Goal: Use online tool/utility: Utilize a website feature to perform a specific function

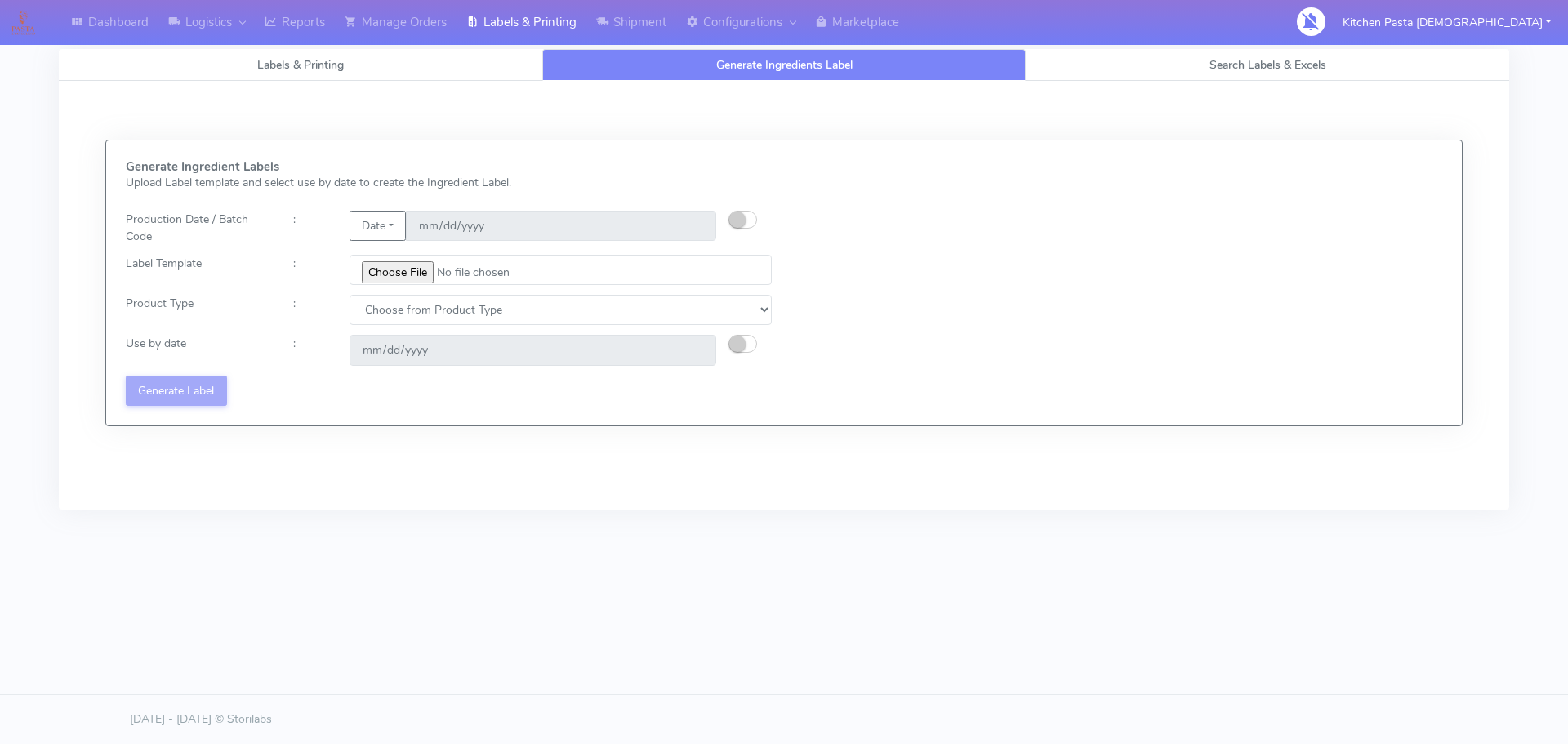
drag, startPoint x: 739, startPoint y: 60, endPoint x: 724, endPoint y: 71, distance: 18.6
click at [739, 60] on span "Generate Ingredients Label" at bounding box center [784, 65] width 136 height 15
click at [404, 228] on button "Date" at bounding box center [377, 225] width 56 height 30
click at [411, 250] on link "Code" at bounding box center [414, 258] width 129 height 27
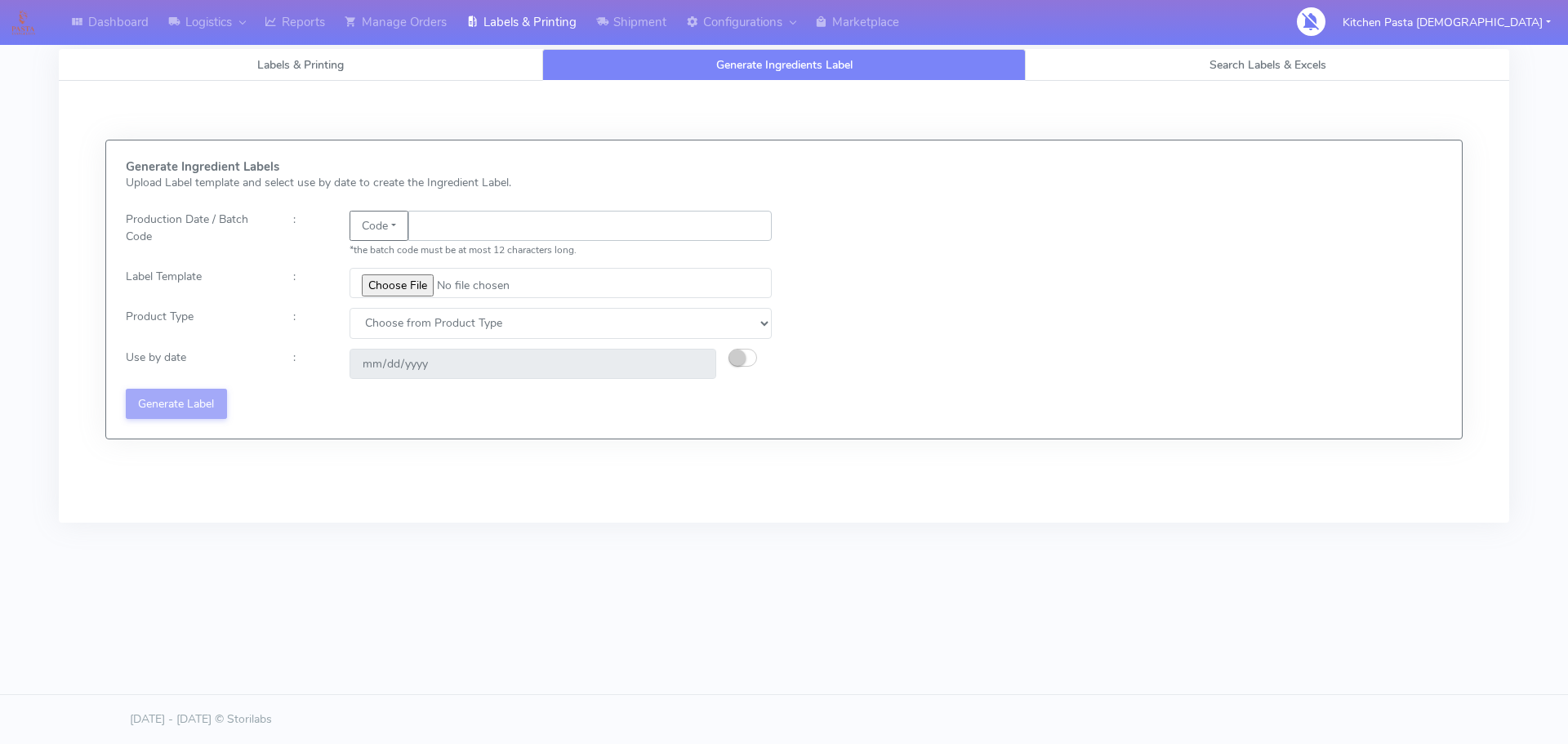
click at [454, 229] on input "text" at bounding box center [589, 225] width 363 height 30
type input "25251"
click at [408, 280] on input "file" at bounding box center [560, 283] width 422 height 30
type input "C:\fakepath\Aubergine Parmigiana 350g.jpg"
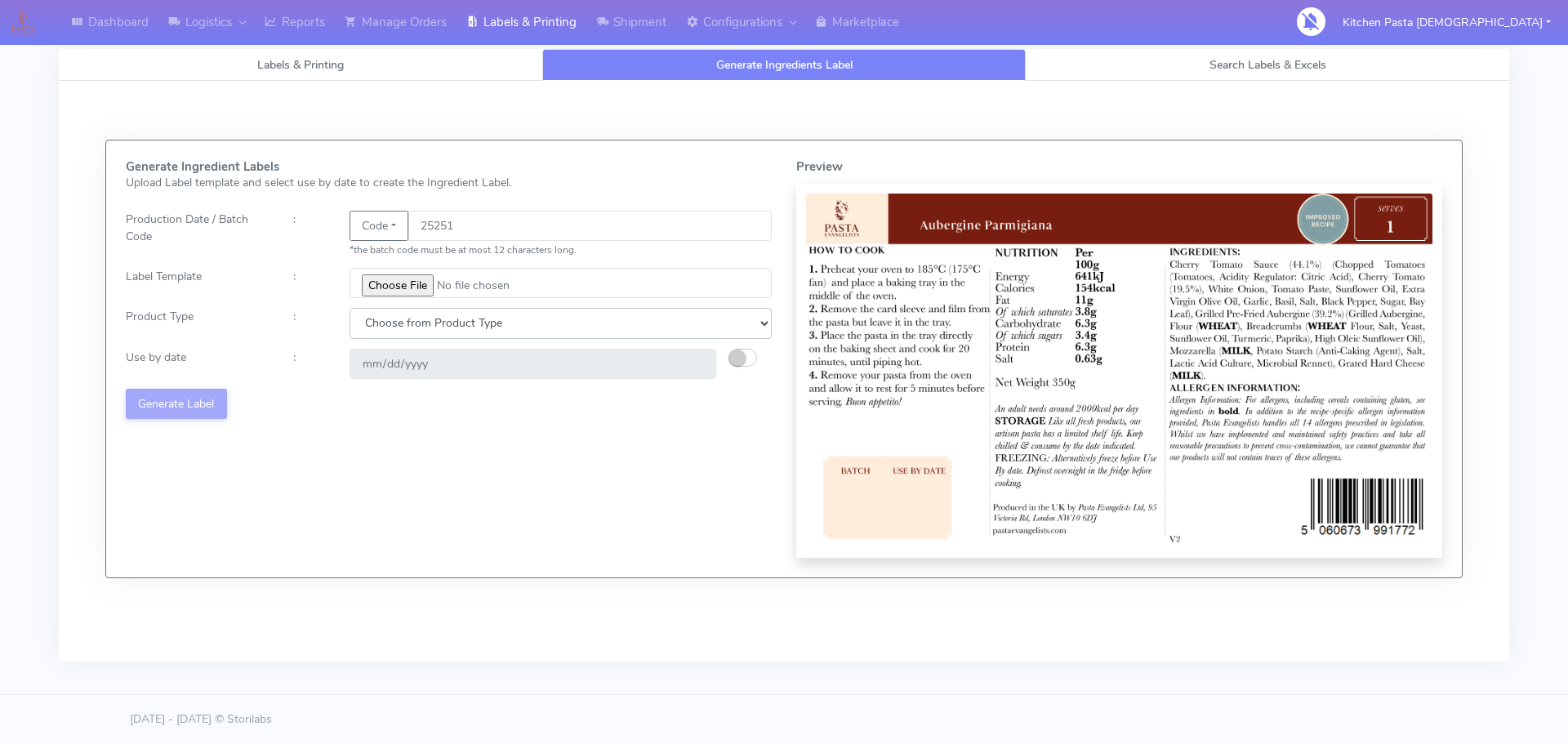
click at [463, 325] on select "Choose from Product Type ECOM ERETAIL CIRCULAR CIRC_DESERTS LASAGNE" at bounding box center [560, 322] width 422 height 30
select select "4"
click at [349, 308] on select "Choose from Product Type ECOM ERETAIL CIRCULAR CIRC_DESERTS LASAGNE" at bounding box center [560, 322] width 422 height 30
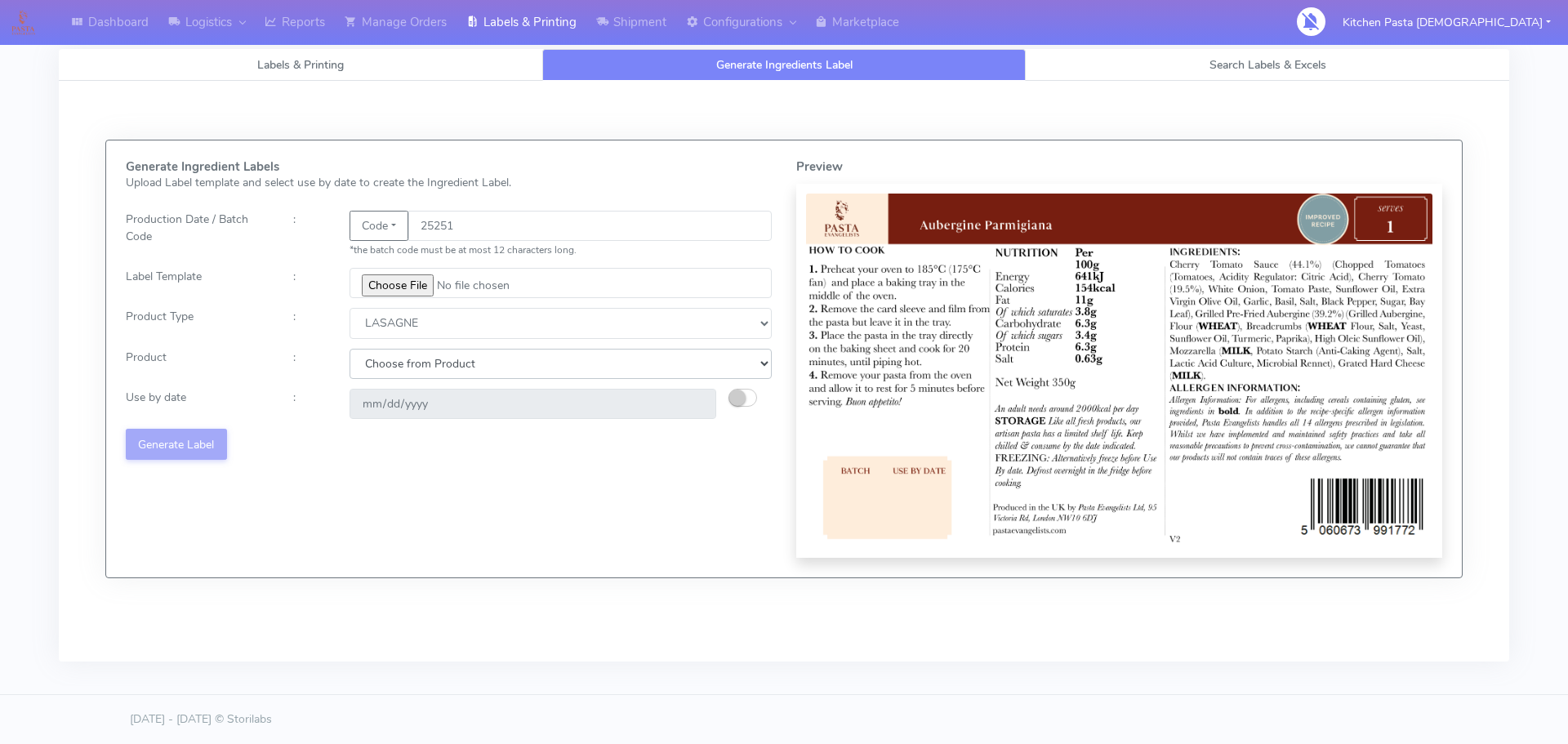
click at [433, 368] on select "Choose from Product LASAGNE" at bounding box center [560, 363] width 422 height 30
select select "0"
click at [349, 348] on select "Choose from Product LASAGNE" at bounding box center [560, 363] width 422 height 30
type input "[DATE]"
drag, startPoint x: 732, startPoint y: 396, endPoint x: 730, endPoint y: 404, distance: 8.2
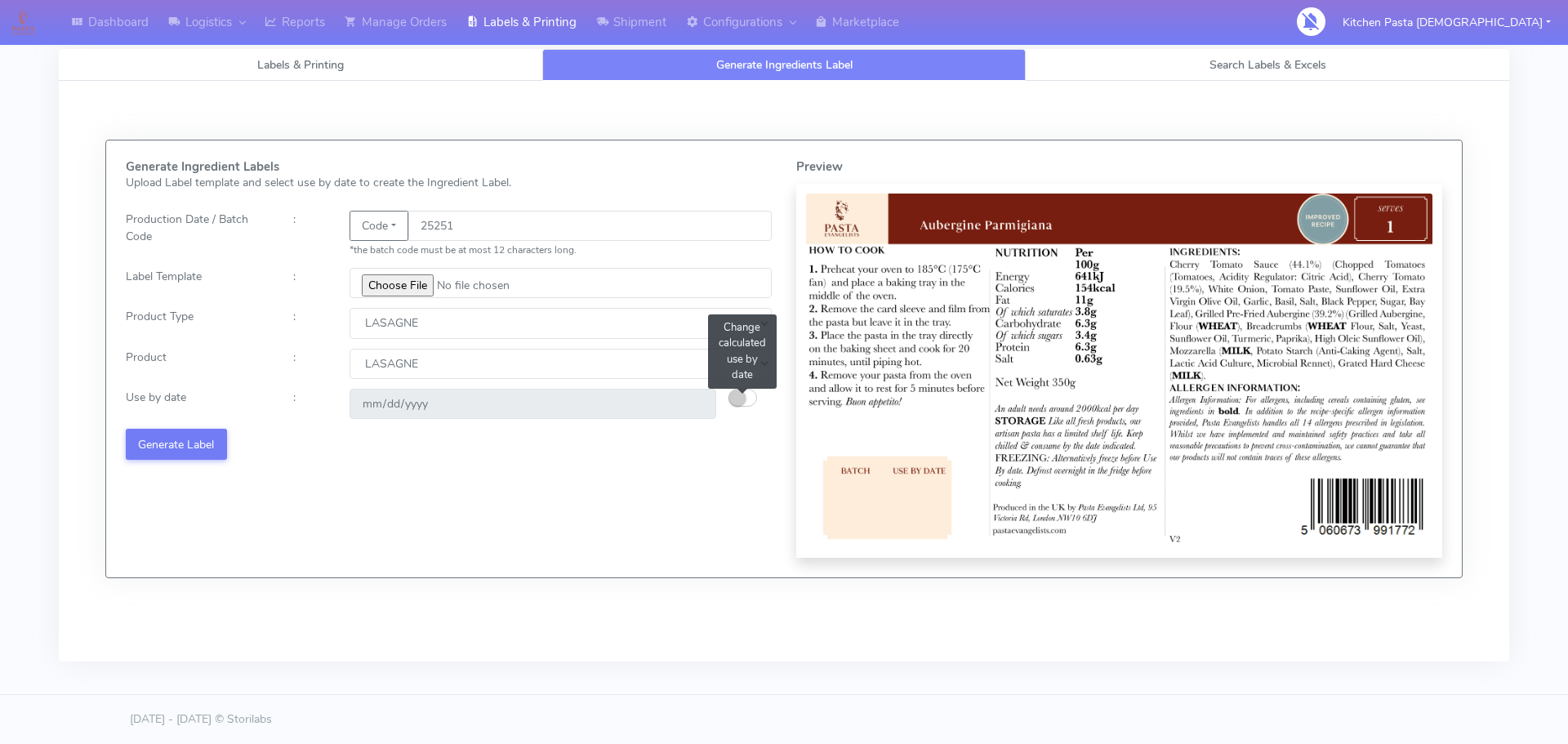
click at [732, 395] on small "button" at bounding box center [737, 397] width 16 height 16
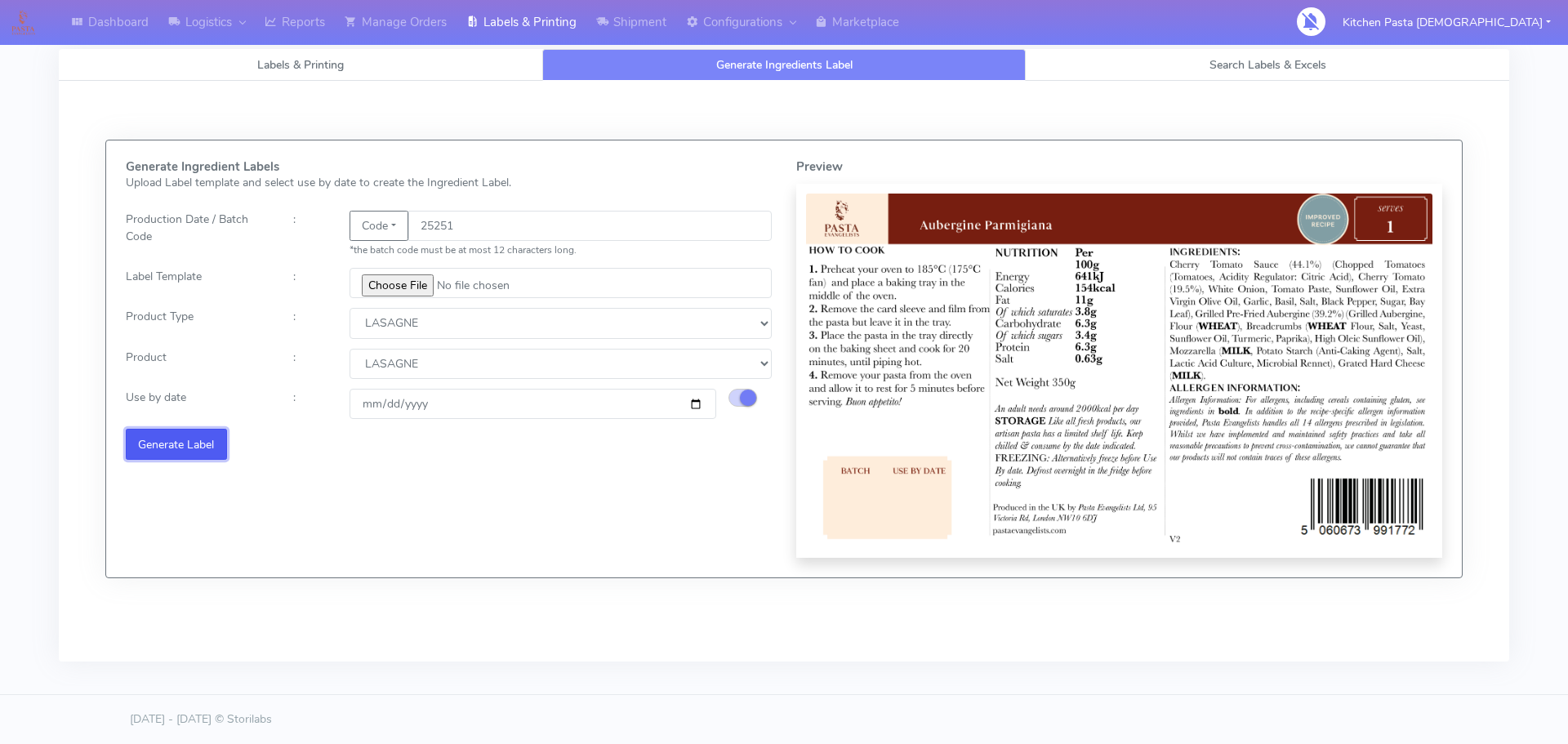
click at [212, 441] on button "Generate Label" at bounding box center [176, 443] width 102 height 30
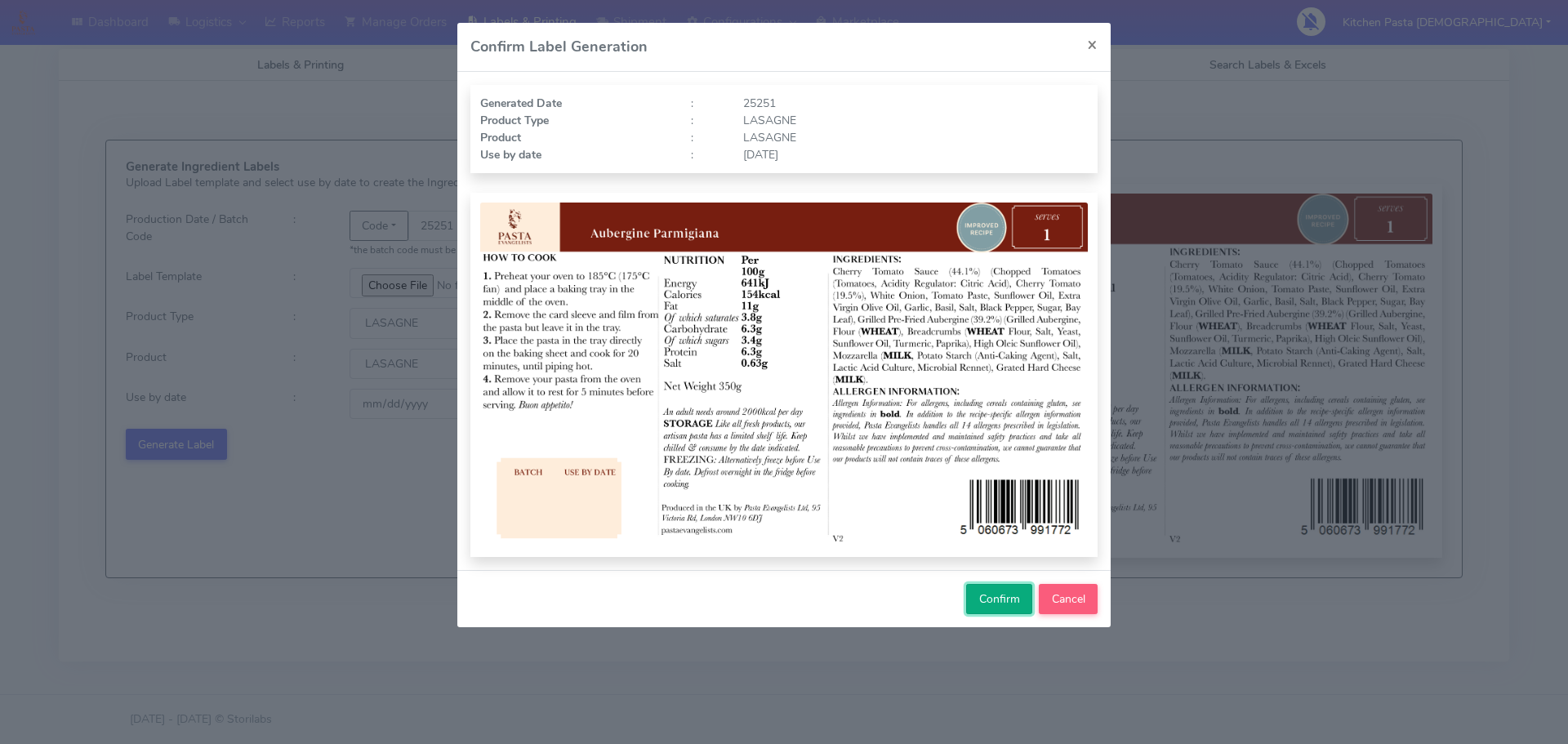
click at [1001, 608] on button "Confirm" at bounding box center [999, 598] width 66 height 30
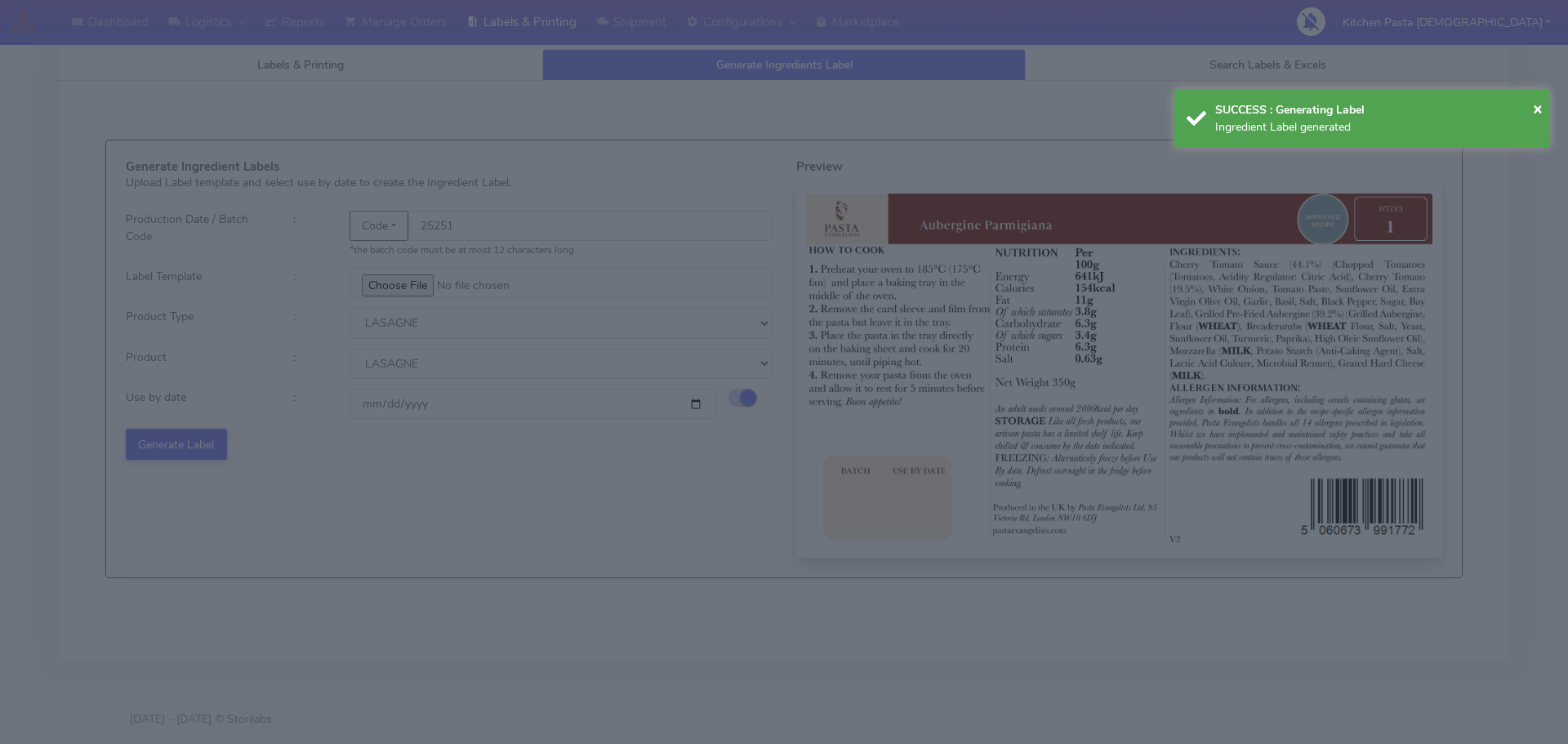
select select
